Goal: Find specific page/section

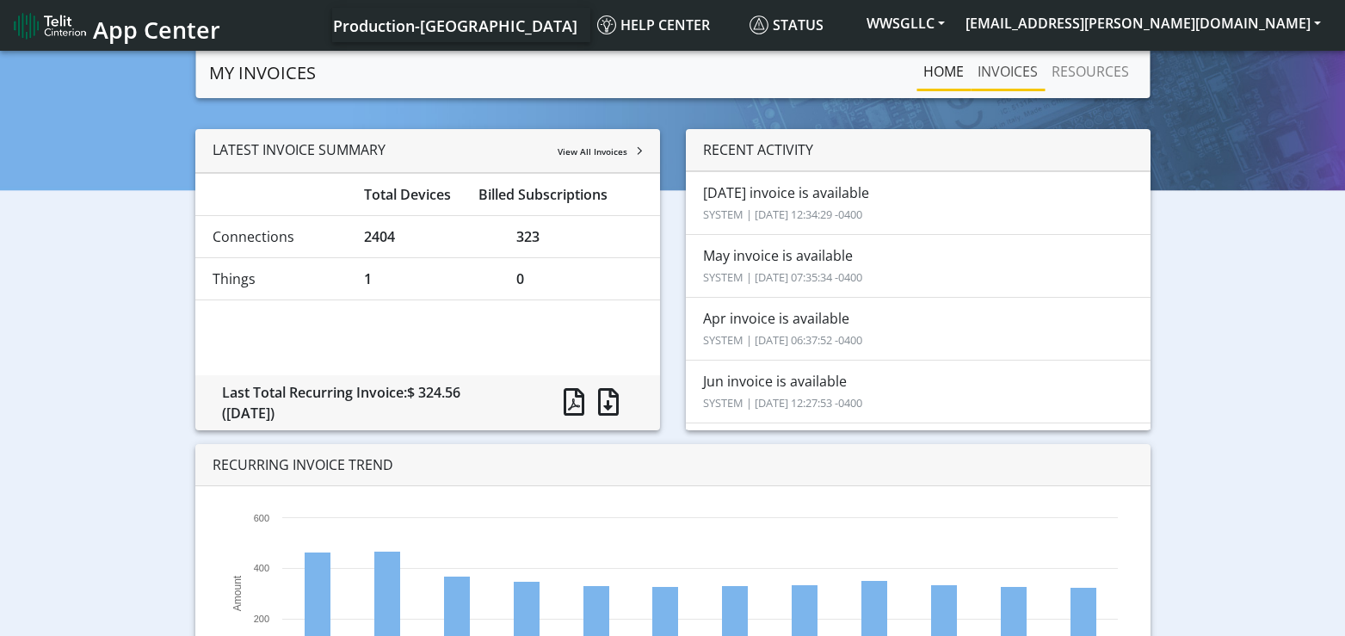
click at [1011, 74] on link "INVOICES" at bounding box center [1008, 71] width 74 height 34
